Goal: Check status: Check status

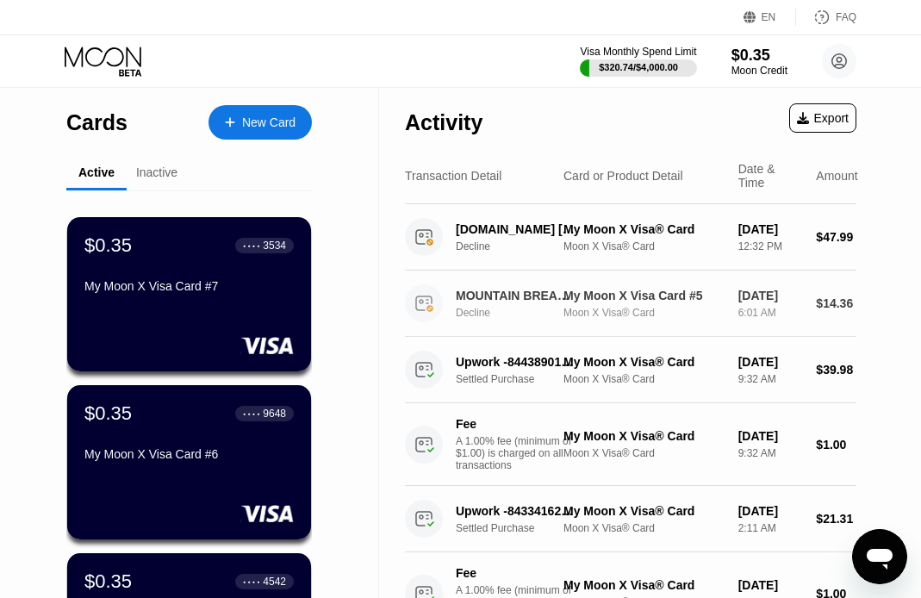
click at [543, 319] on div "MOUNTAIN BREAD PTY LTD RESERVOIR AU Decline" at bounding box center [521, 304] width 130 height 30
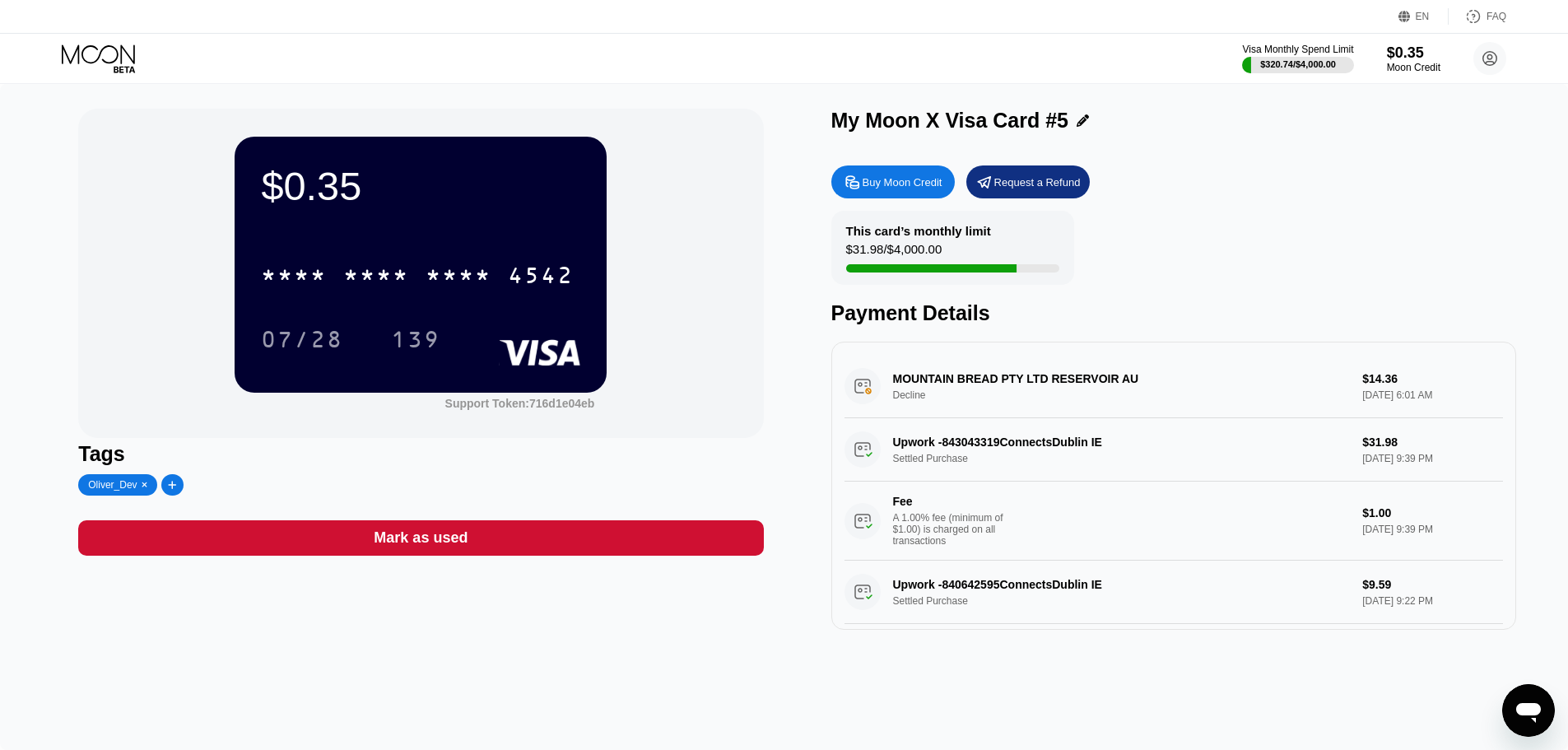
click at [978, 396] on div "MOUNTAIN BREAD PTY LTD RESERVOIR AU Decline $14.36 [DATE] 6:01 AM" at bounding box center [1173, 386] width 658 height 63
click at [977, 386] on div "MOUNTAIN BREAD PTY LTD RESERVOIR AU Decline $14.36 [DATE] 6:01 AM" at bounding box center [1173, 386] width 658 height 63
click at [984, 393] on div "MOUNTAIN BREAD PTY LTD RESERVOIR AU Decline $14.36 [DATE] 6:01 AM" at bounding box center [1173, 386] width 658 height 63
click at [984, 389] on div "MOUNTAIN BREAD PTY LTD RESERVOIR AU Decline $14.36 [DATE] 6:01 AM" at bounding box center [1173, 386] width 658 height 63
click at [1066, 518] on div "Fee A 1.00% fee (minimum of $1.00) is charged on all transactions" at bounding box center [1097, 521] width 505 height 52
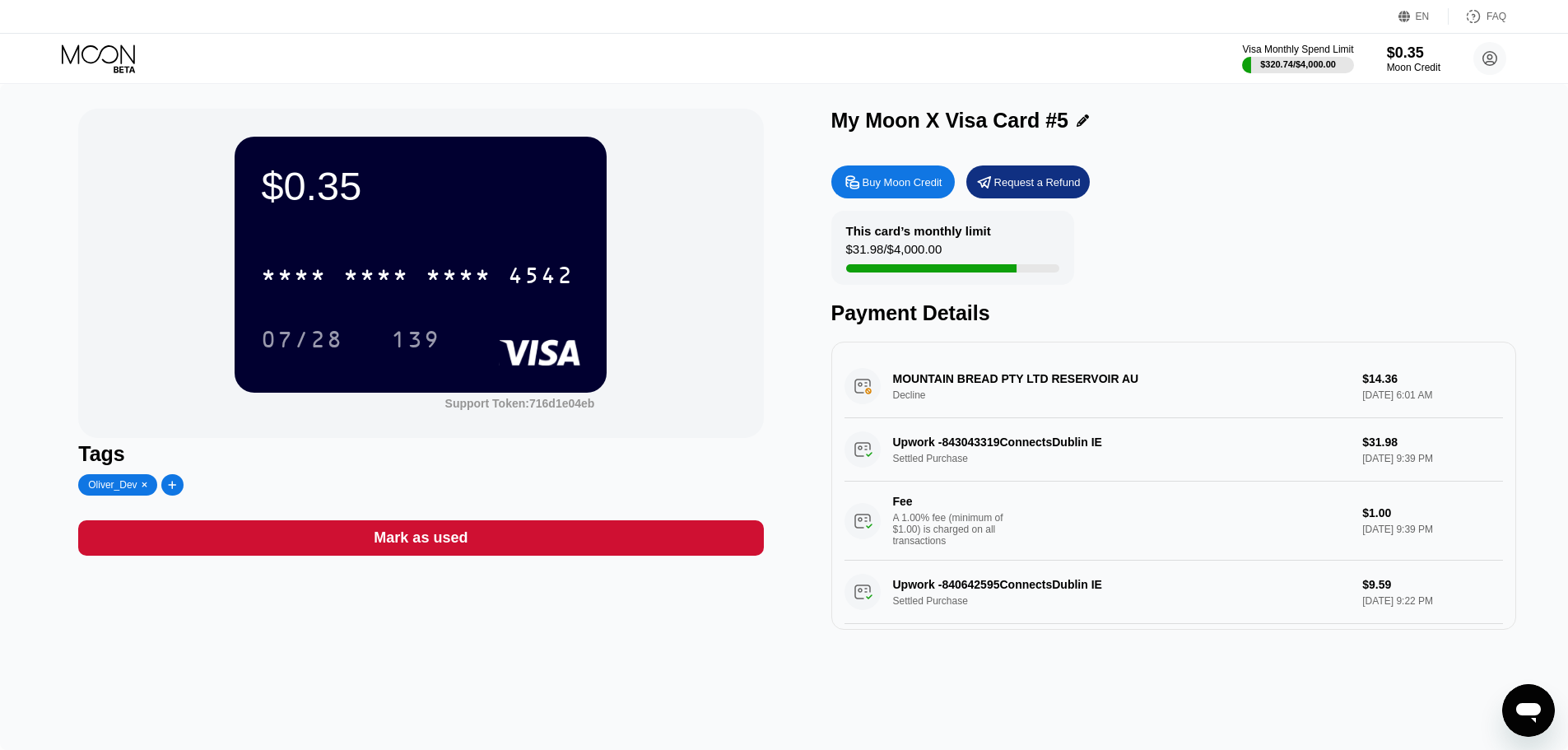
click at [990, 399] on div "MOUNTAIN BREAD PTY LTD RESERVOIR AU Decline $14.36 [DATE] 6:01 AM" at bounding box center [1173, 386] width 658 height 63
click at [990, 386] on div "MOUNTAIN BREAD PTY LTD RESERVOIR AU Decline $14.36 [DATE] 6:01 AM" at bounding box center [1173, 386] width 658 height 63
